Goal: Task Accomplishment & Management: Manage account settings

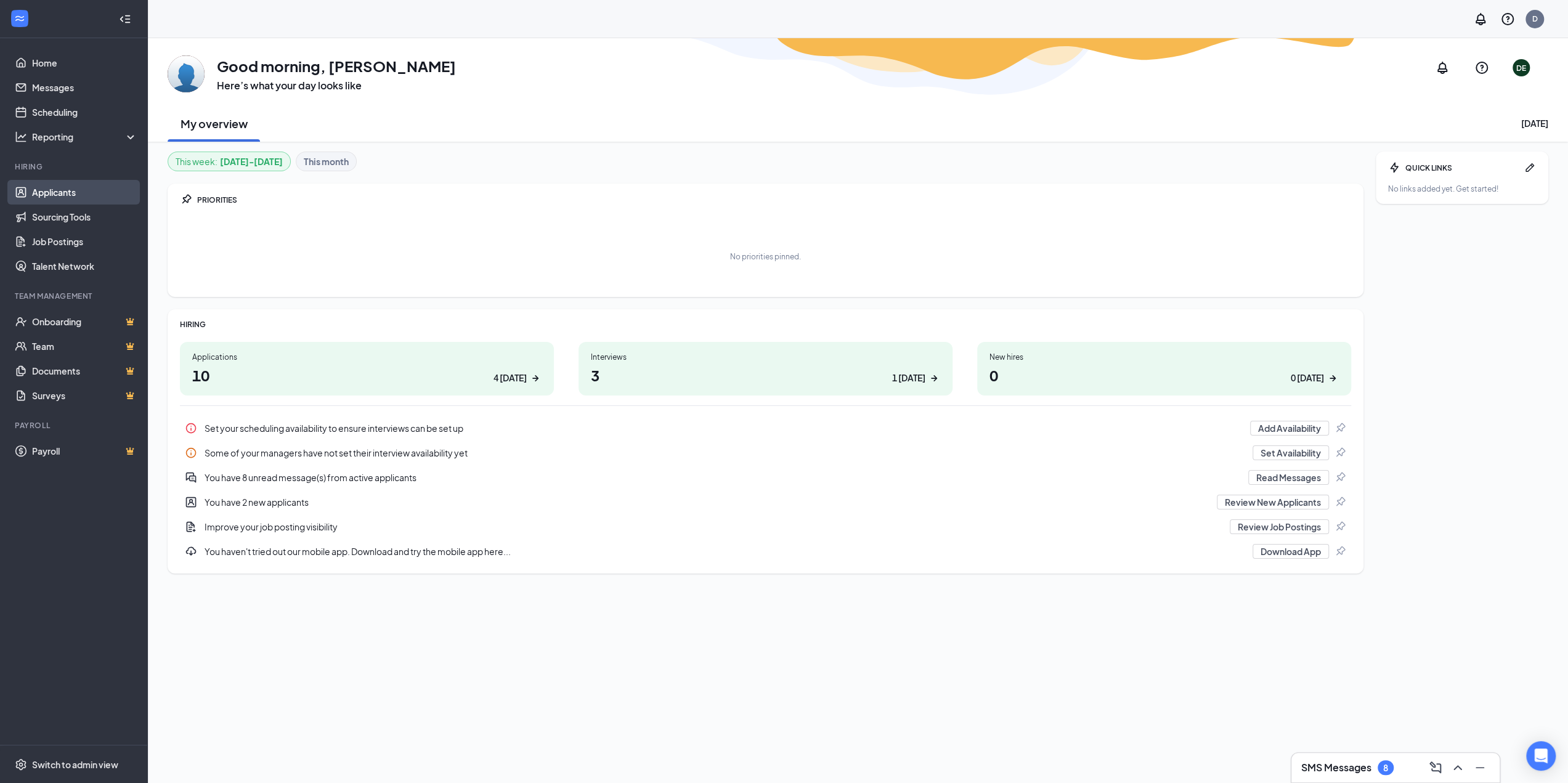
click at [71, 193] on link "Applicants" at bounding box center [84, 192] width 105 height 24
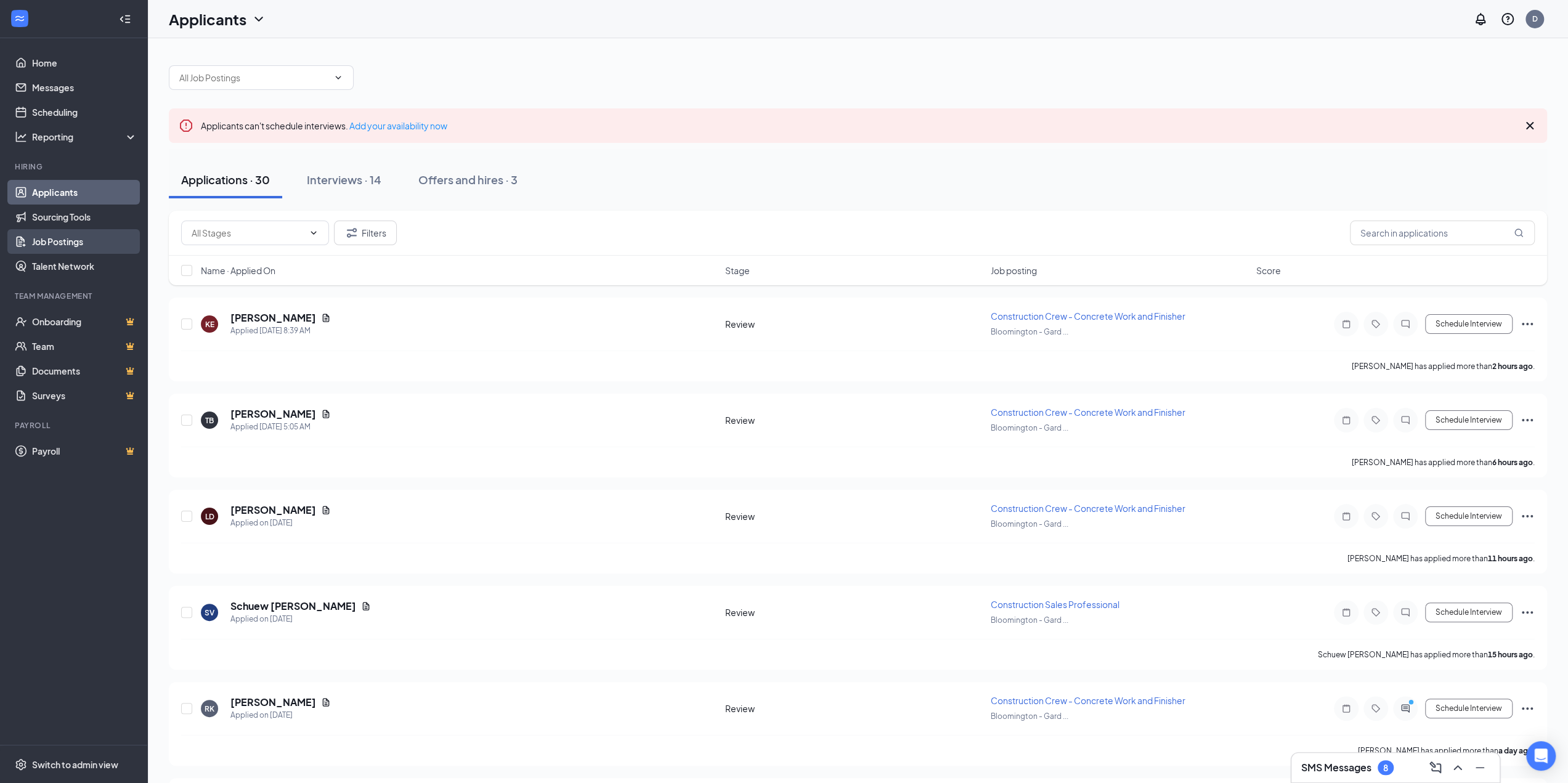
drag, startPoint x: 57, startPoint y: 238, endPoint x: 64, endPoint y: 237, distance: 7.1
click at [57, 238] on link "Job Postings" at bounding box center [84, 241] width 105 height 24
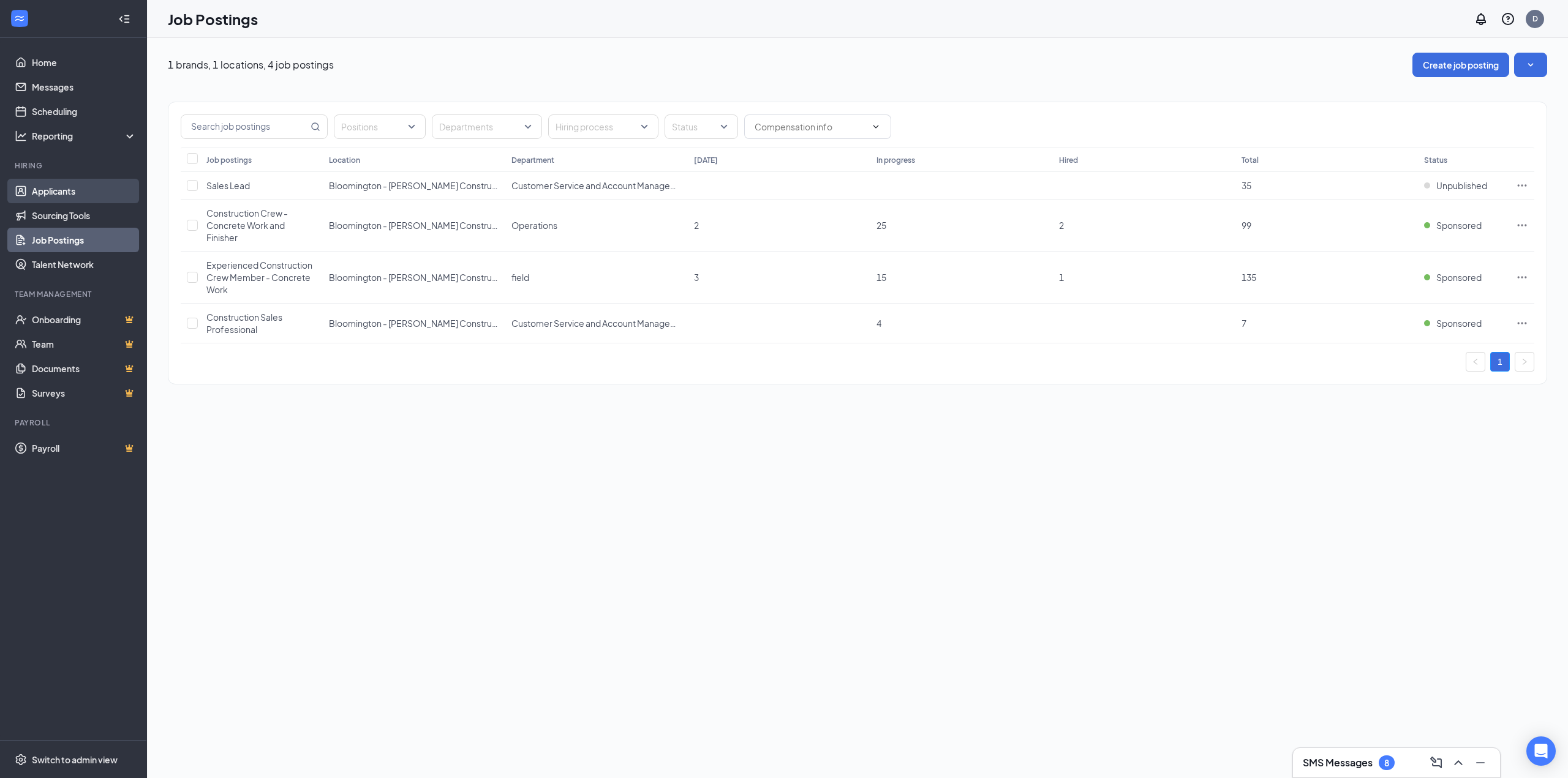
click at [49, 195] on link "Applicants" at bounding box center [84, 191] width 105 height 24
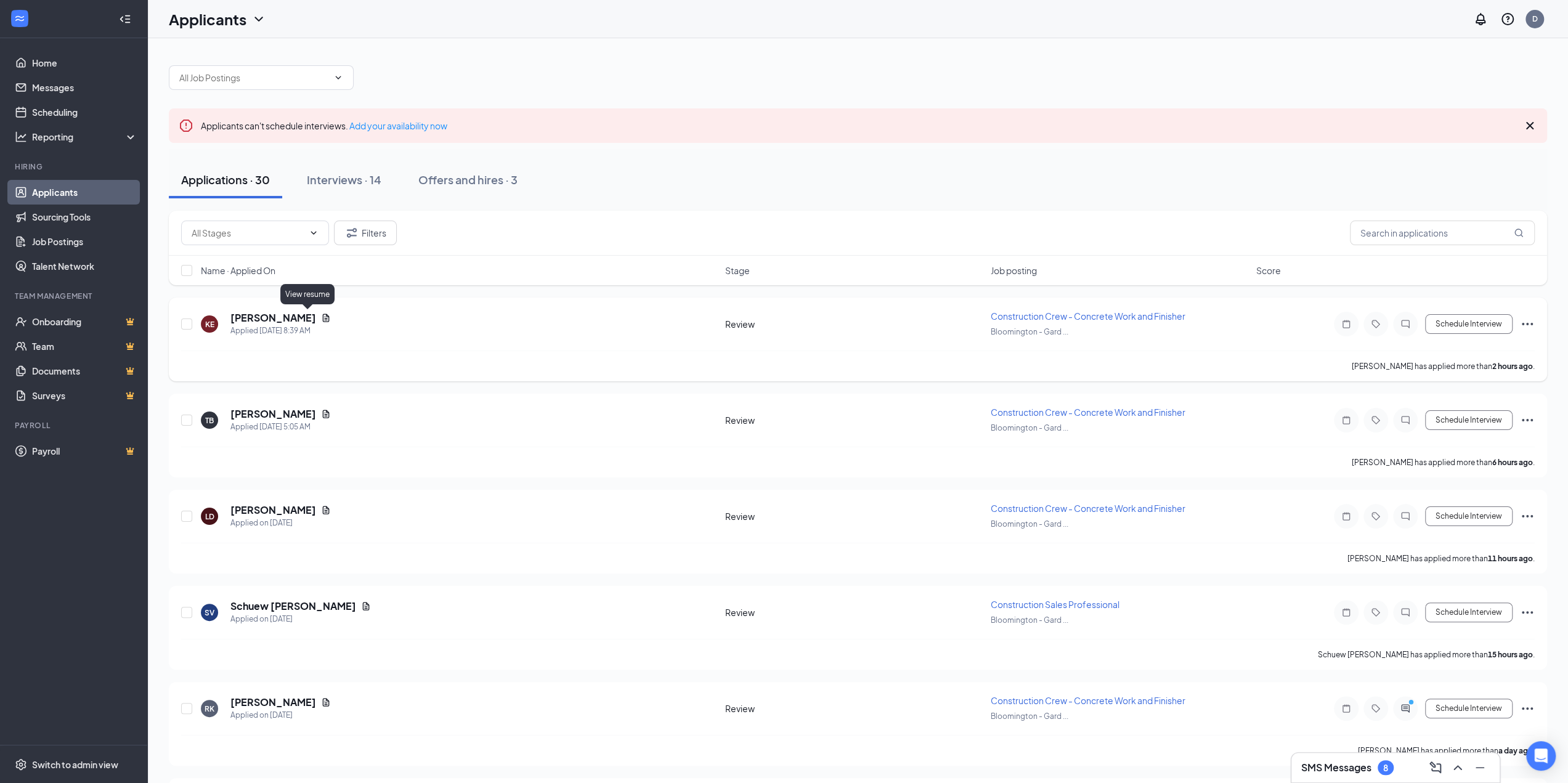
click at [321, 318] on icon "Document" at bounding box center [326, 318] width 10 height 10
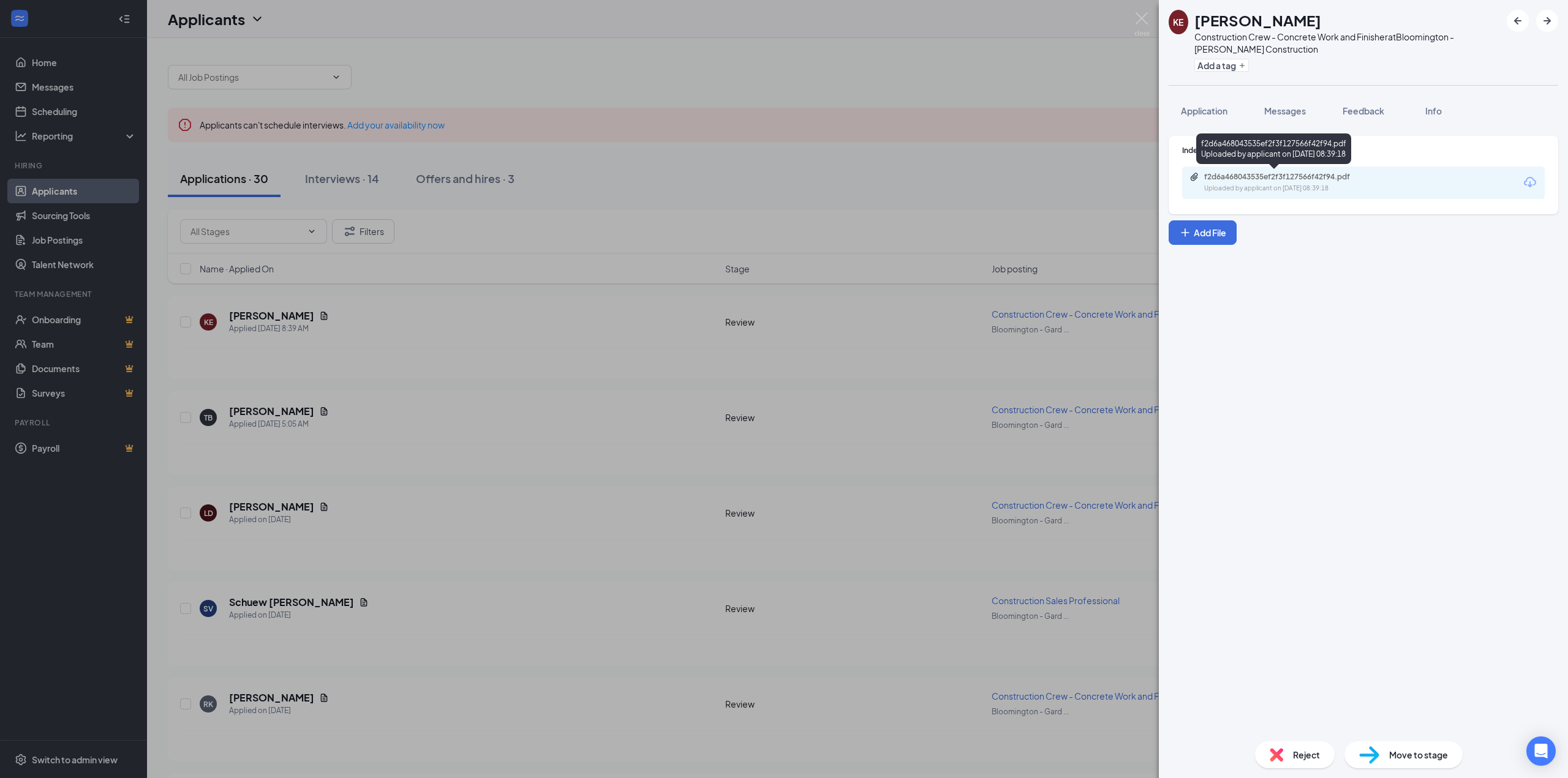
click at [1215, 180] on div "f2d6a468043535ef2f3f127566f42f94.pdf" at bounding box center [1290, 177] width 172 height 10
click at [418, 333] on div "[PERSON_NAME] Construction Crew - Concrete Work and Finisher at [GEOGRAPHIC_DAT…" at bounding box center [784, 389] width 1568 height 778
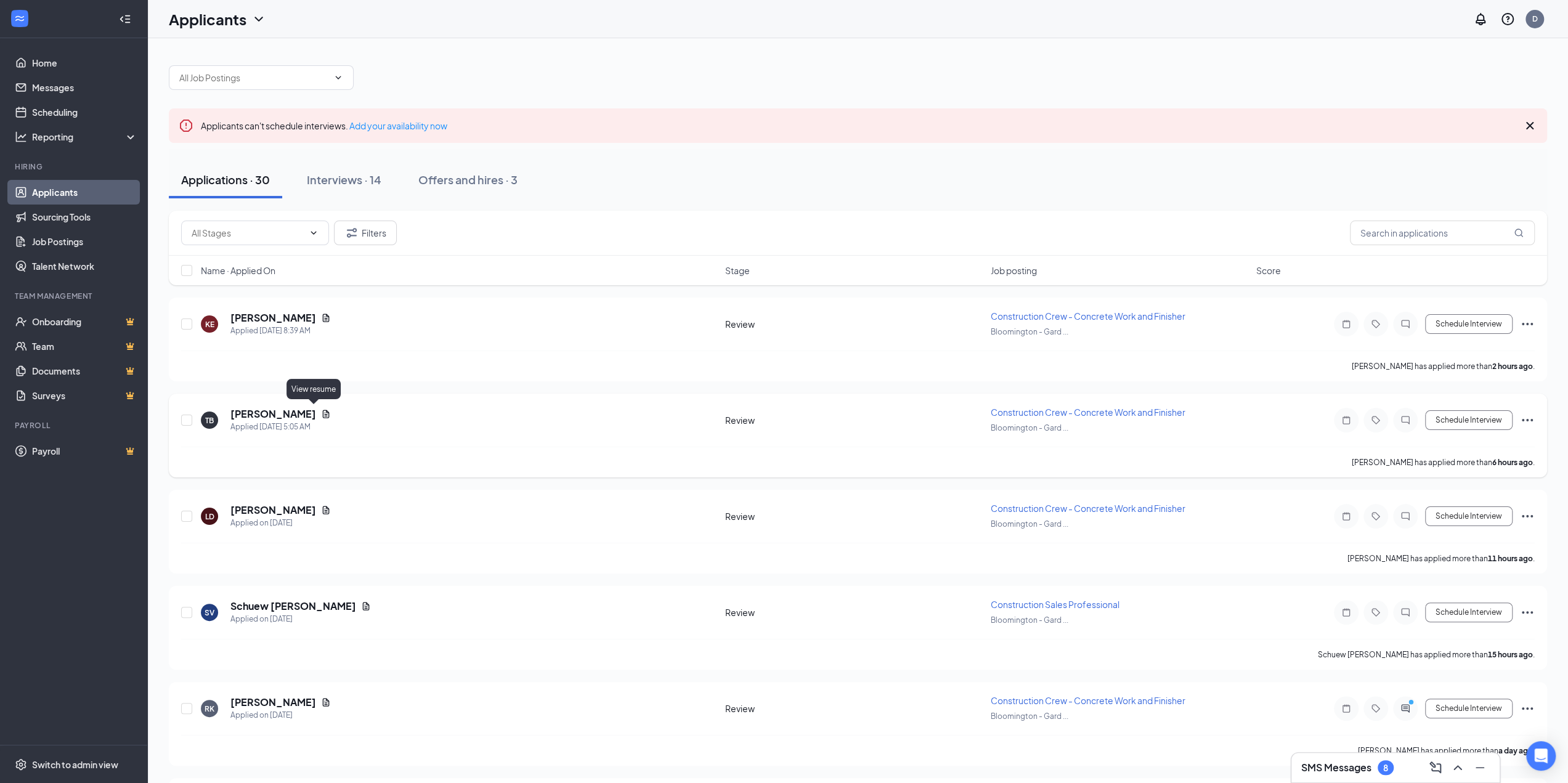
click at [321, 411] on icon "Document" at bounding box center [326, 414] width 10 height 10
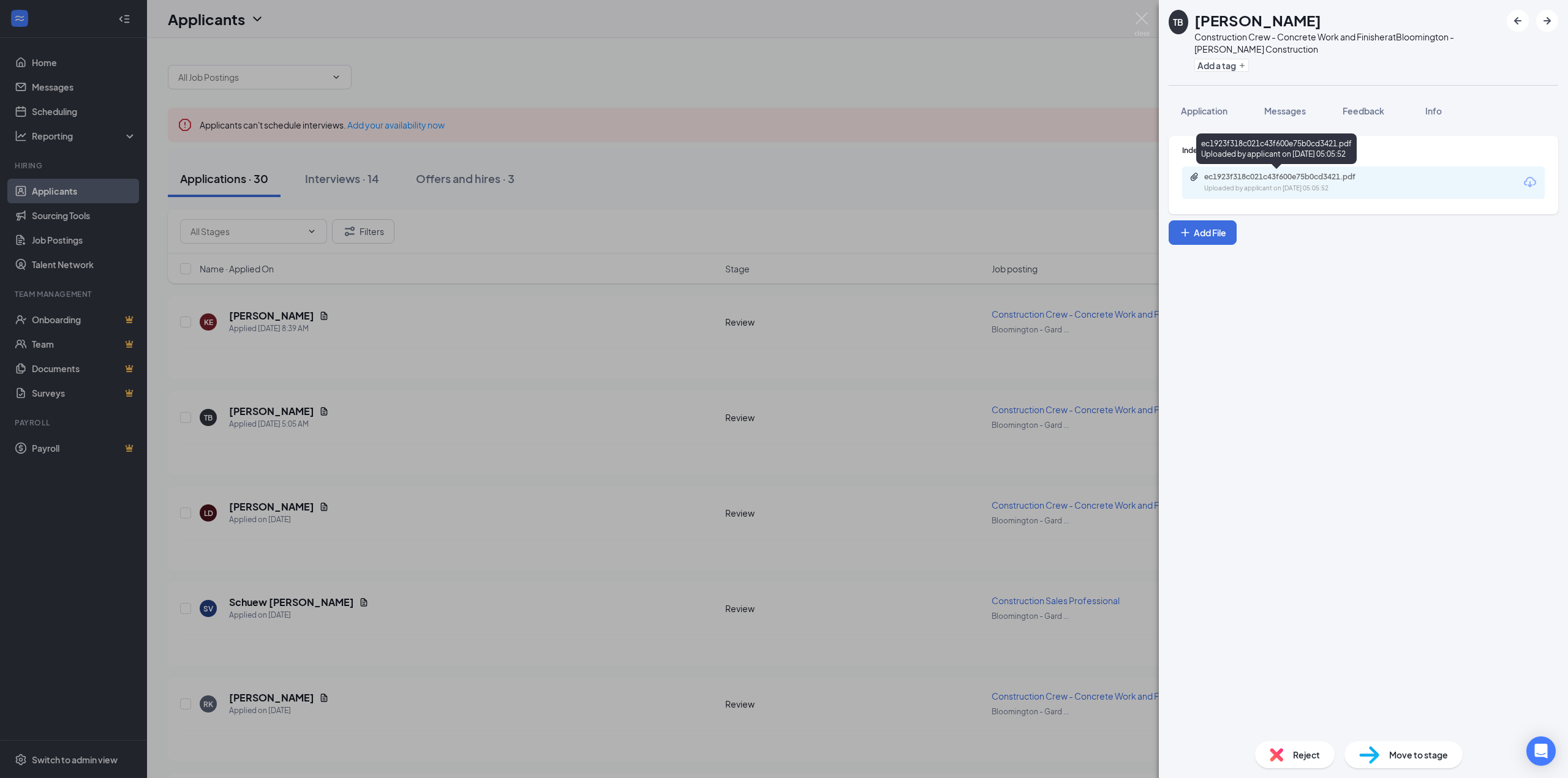
click at [1261, 178] on div "ec1923f318c021c43f600e75b0cd3421.pdf" at bounding box center [1290, 177] width 172 height 10
click at [308, 409] on div "TB [PERSON_NAME] Construction Crew - Concrete Work and Finisher at [GEOGRAPHIC_…" at bounding box center [784, 389] width 1568 height 778
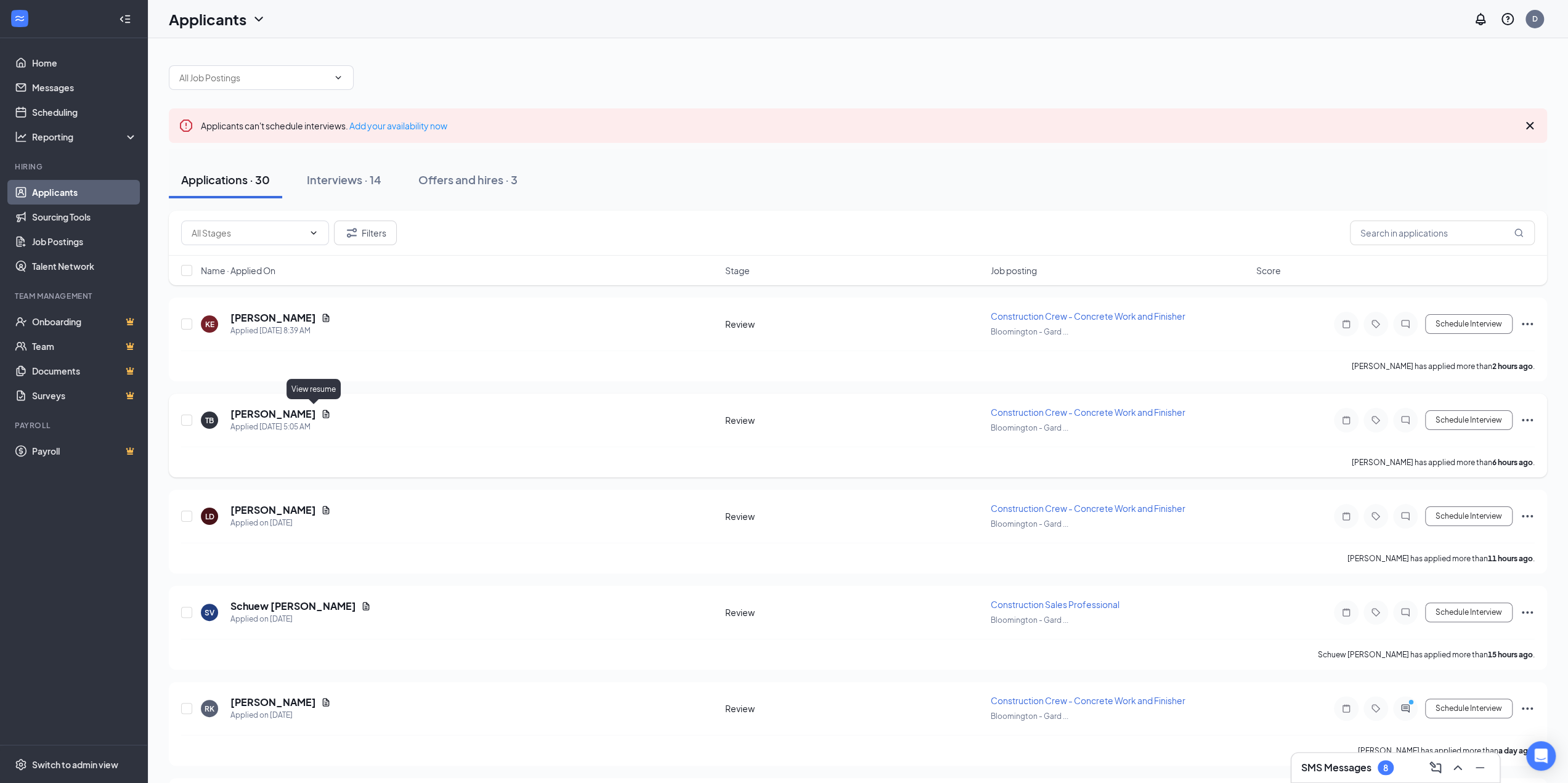
click at [321, 412] on icon "Document" at bounding box center [326, 414] width 10 height 10
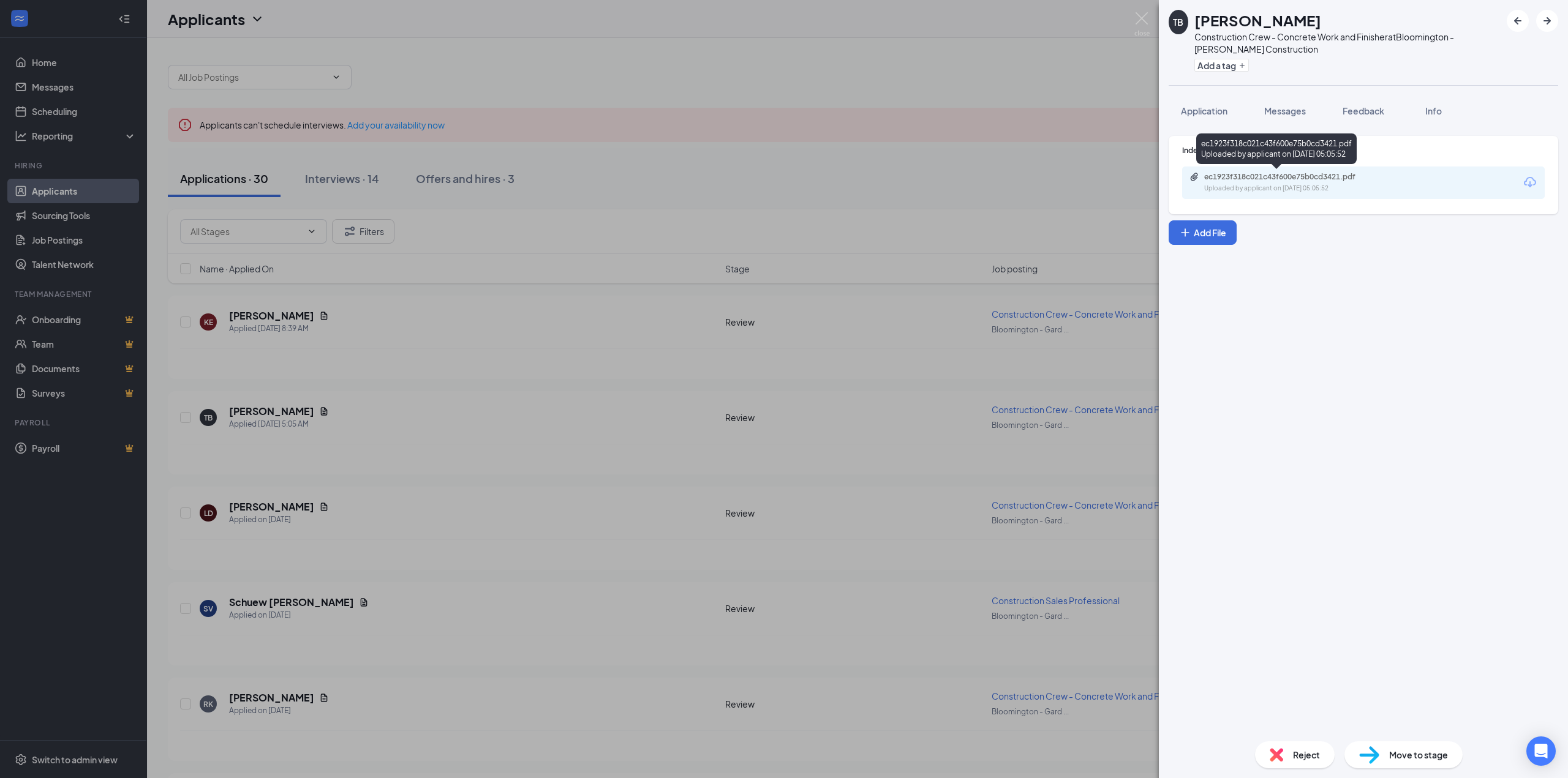
click at [1283, 184] on div "Uploaded by applicant on [DATE] 05:05:52" at bounding box center [1296, 188] width 184 height 10
click at [454, 325] on div "TB [PERSON_NAME] Construction Crew - Concrete Work and Finisher at [GEOGRAPHIC_…" at bounding box center [784, 389] width 1568 height 778
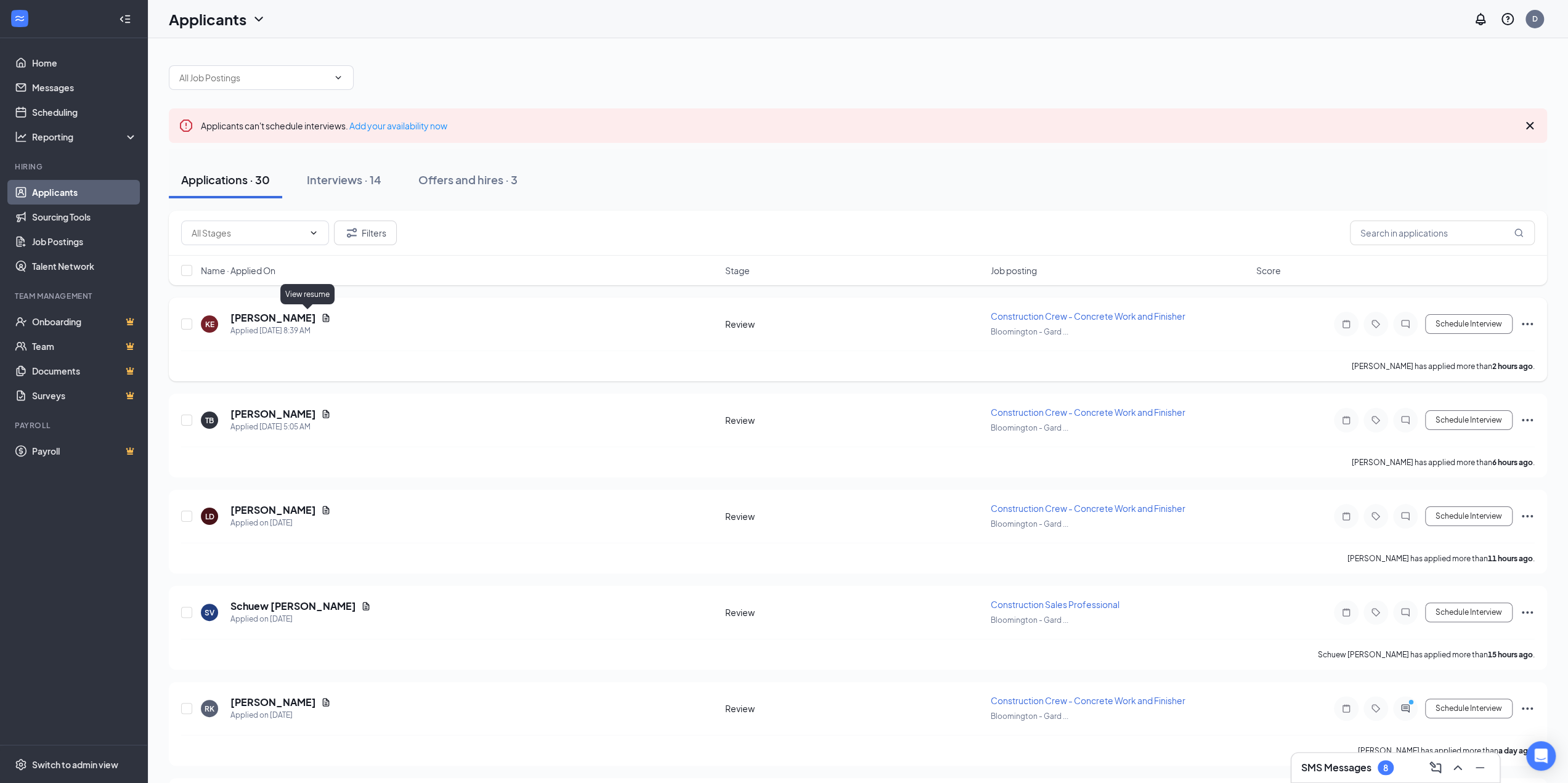
click at [321, 318] on icon "Document" at bounding box center [326, 318] width 10 height 10
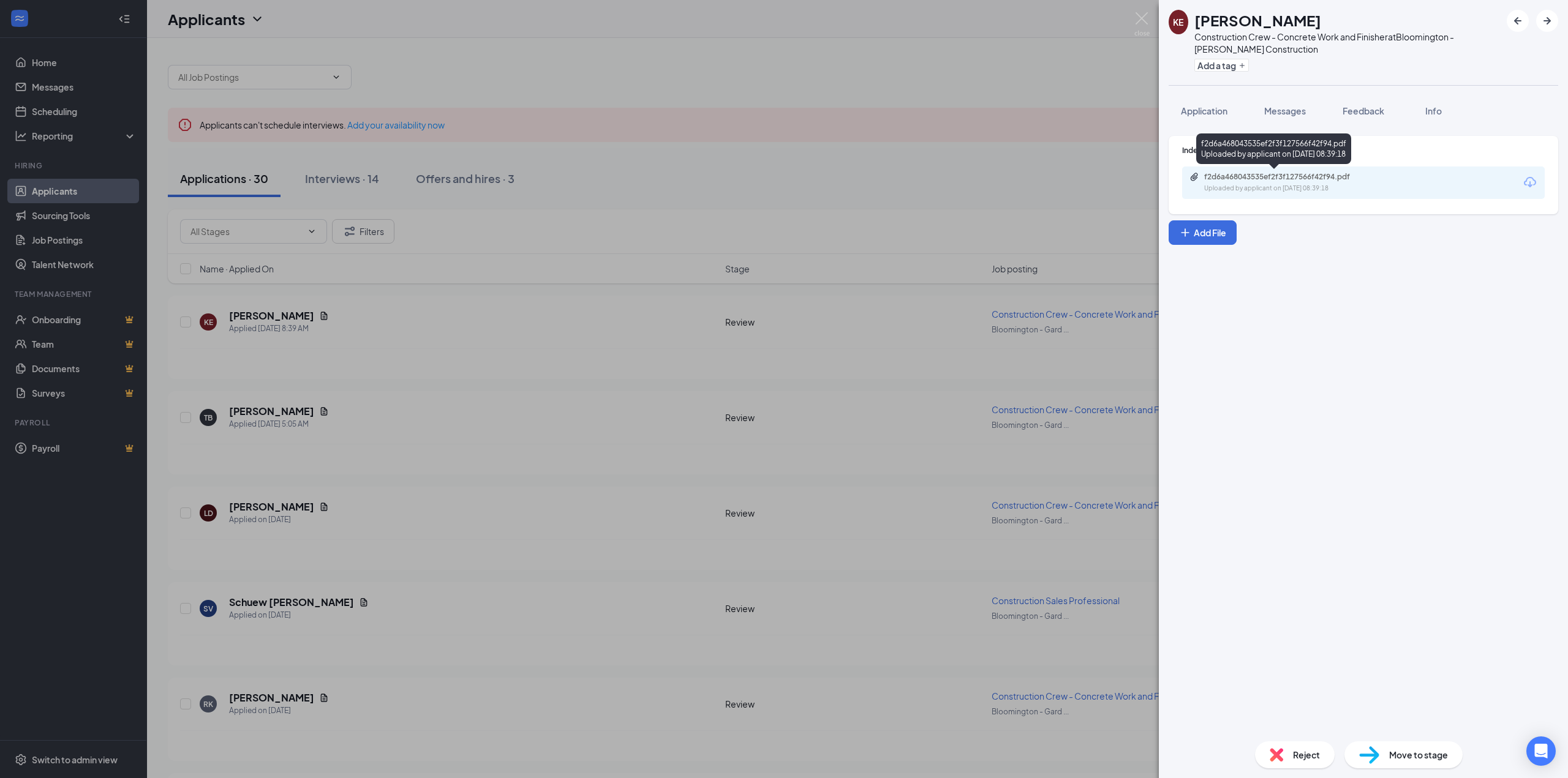
click at [1273, 182] on div "f2d6a468043535ef2f3f127566f42f94.pdf Uploaded by applicant on [DATE] 08:39:18" at bounding box center [1289, 183] width 199 height 22
click at [556, 391] on div "[PERSON_NAME] Construction Crew - Concrete Work and Finisher at [GEOGRAPHIC_DAT…" at bounding box center [784, 389] width 1568 height 778
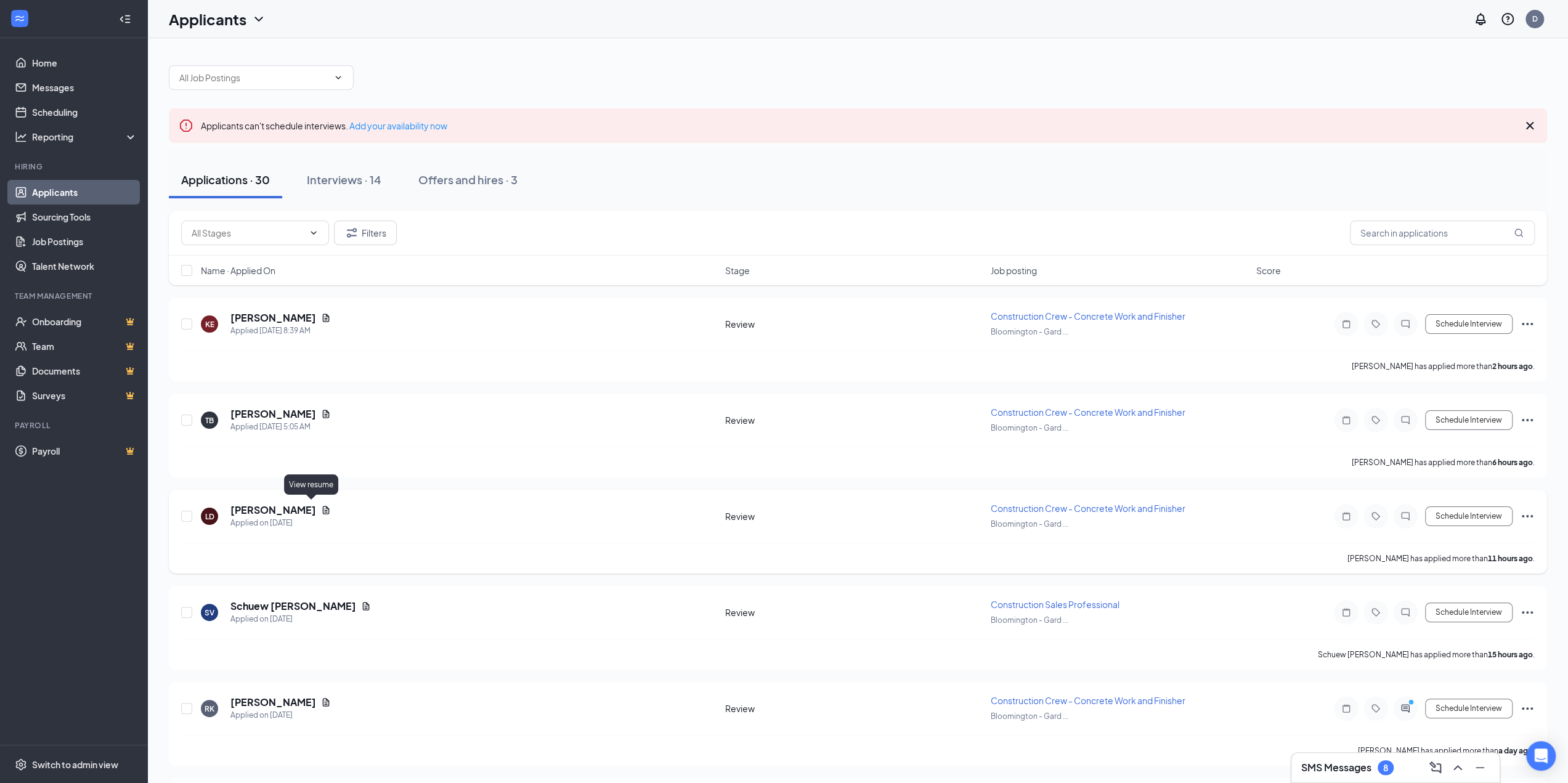
click at [321, 510] on icon "Document" at bounding box center [326, 510] width 10 height 10
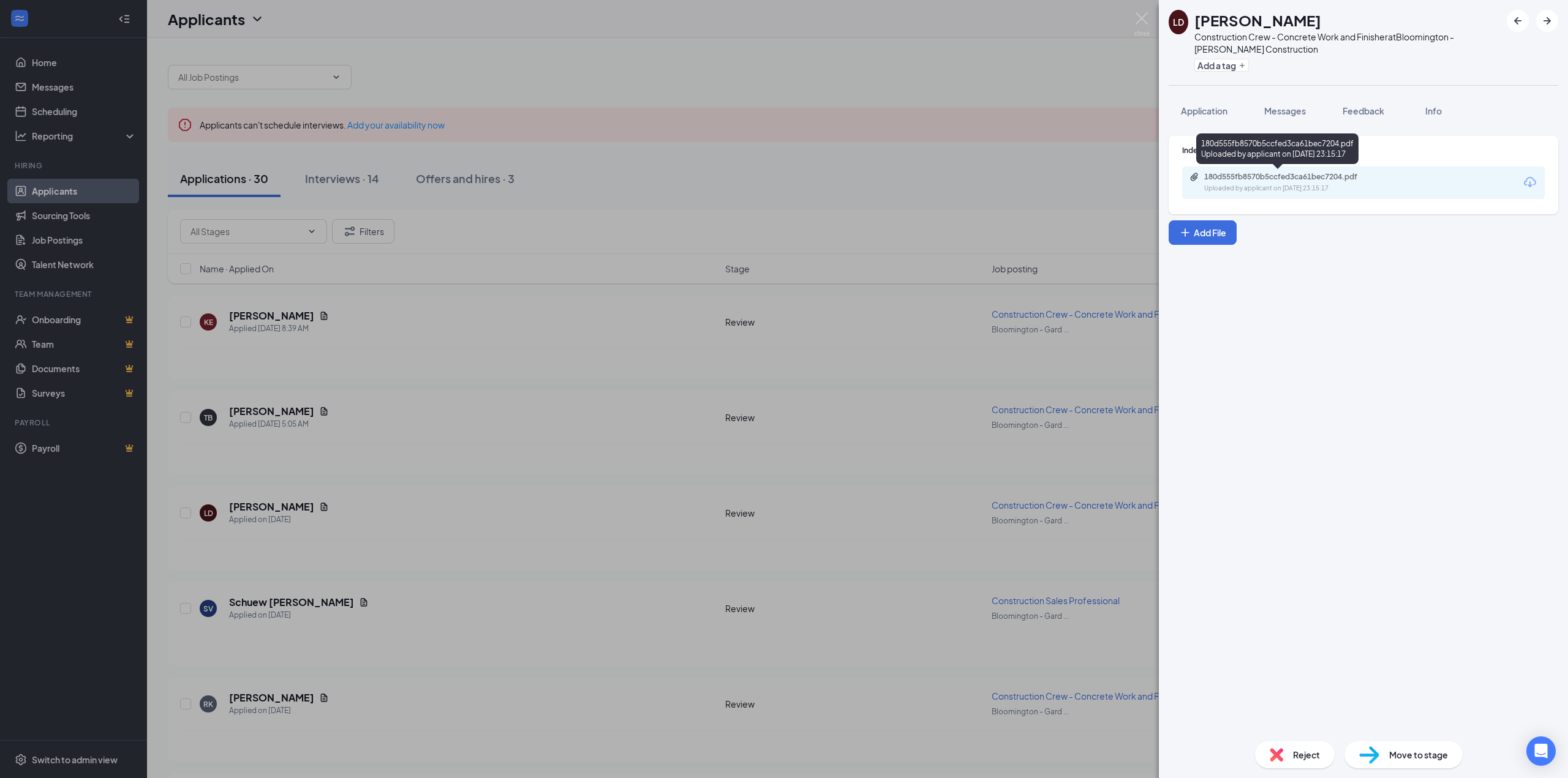
click at [1282, 166] on div "180d555fb8570b5ccfed3ca61bec7204.pdf Uploaded by applicant on [DATE] 23:15:17" at bounding box center [1277, 151] width 163 height 36
click at [1282, 177] on div "180d555fb8570b5ccfed3ca61bec7204.pdf" at bounding box center [1290, 177] width 172 height 10
click at [632, 255] on div "[PERSON_NAME] Construction Crew - Concrete Work and Finisher at [GEOGRAPHIC_DAT…" at bounding box center [784, 389] width 1568 height 778
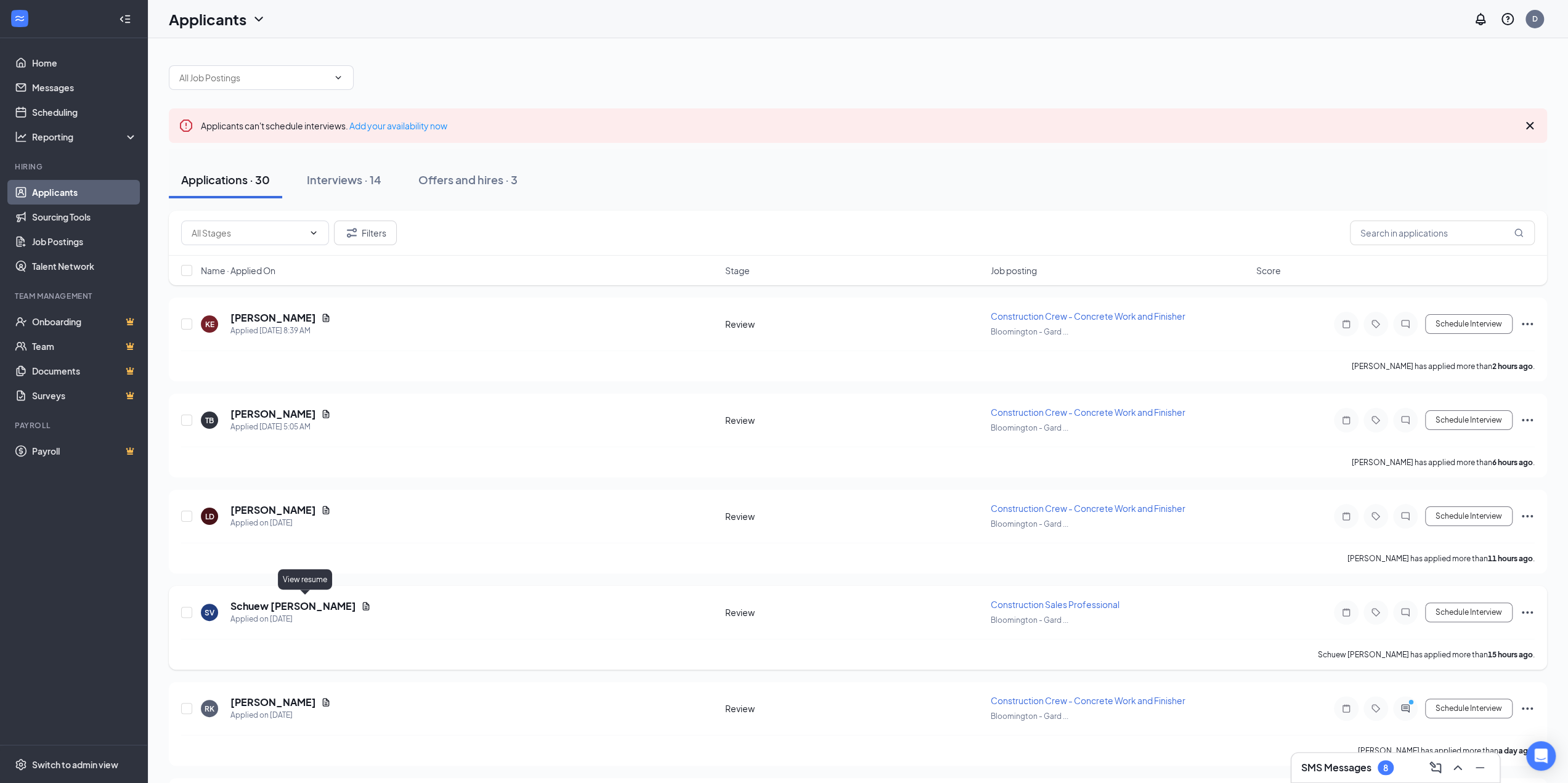
click at [363, 604] on icon "Document" at bounding box center [366, 606] width 7 height 8
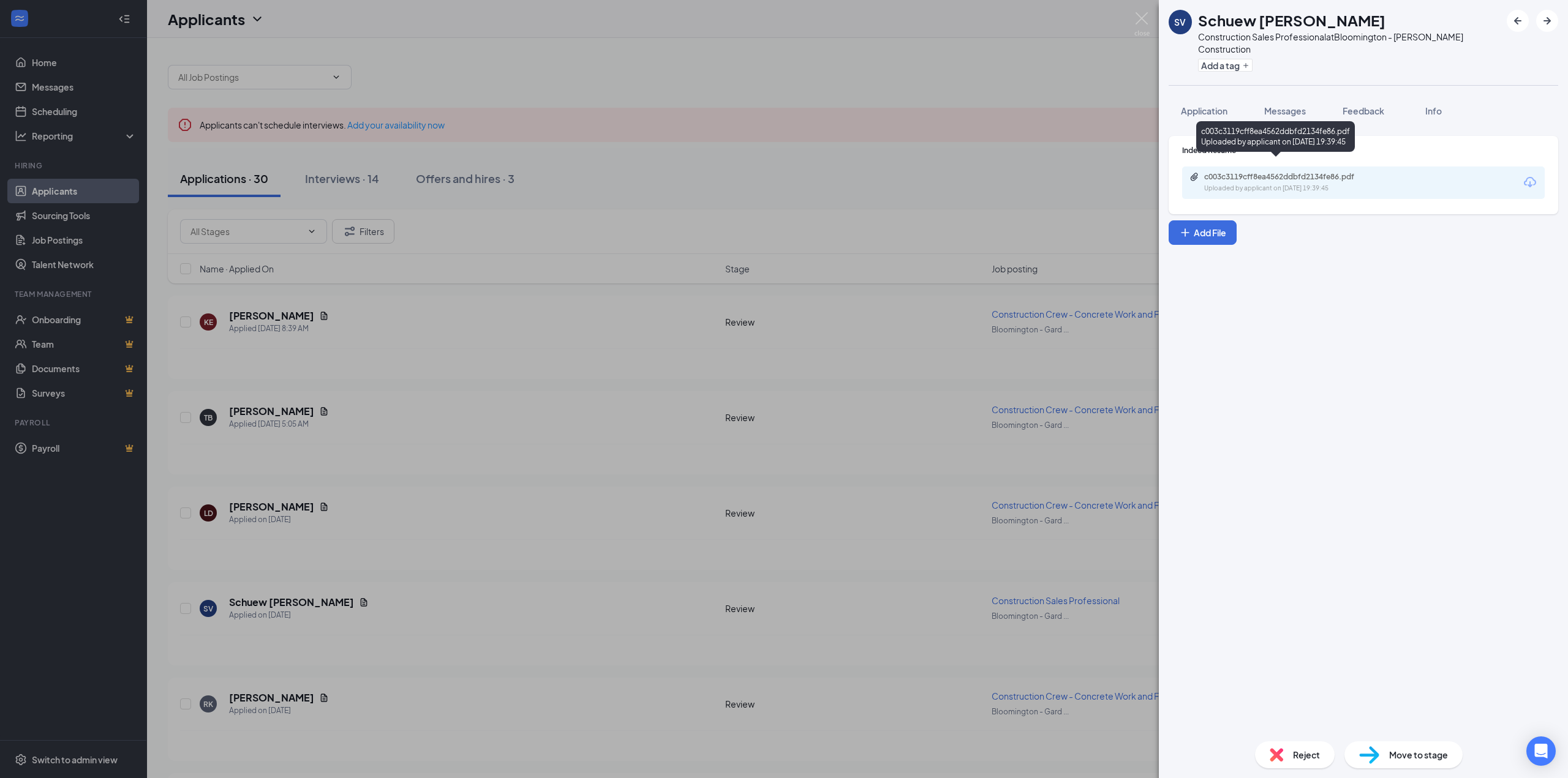
click at [1323, 172] on div "c003c3119cff8ea4562ddbfd2134fe86.pdf Uploaded by applicant on [DATE] 19:39:45" at bounding box center [1289, 183] width 199 height 22
